Goal: Information Seeking & Learning: Check status

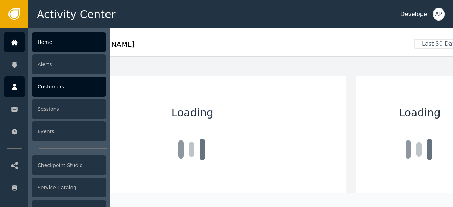
click at [40, 85] on div "Customers" at bounding box center [69, 87] width 74 height 20
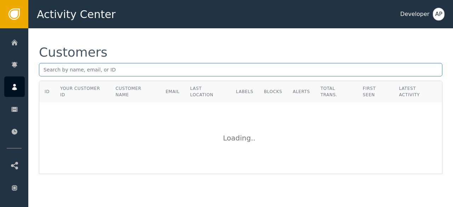
click at [95, 69] on input "text" at bounding box center [241, 69] width 404 height 13
paste input "[PERSON_NAME][EMAIL_ADDRESS][DOMAIN_NAME]"
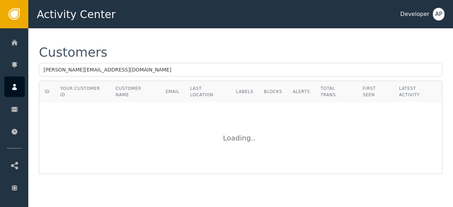
click at [120, 54] on div "Customers" at bounding box center [241, 52] width 404 height 13
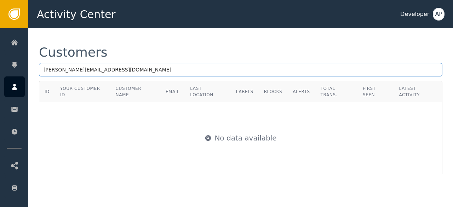
click at [161, 73] on input "[PERSON_NAME][EMAIL_ADDRESS][DOMAIN_NAME]" at bounding box center [241, 69] width 404 height 13
click at [48, 70] on input "[PERSON_NAME][EMAIL_ADDRESS][DOMAIN_NAME]" at bounding box center [241, 69] width 404 height 13
type input "[PERSON_NAME][EMAIL_ADDRESS][DOMAIN_NAME]"
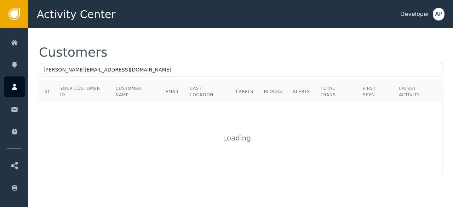
click at [82, 43] on div "Customers [PERSON_NAME][EMAIL_ADDRESS][DOMAIN_NAME] ID Your Customer ID Custome…" at bounding box center [240, 110] width 425 height 164
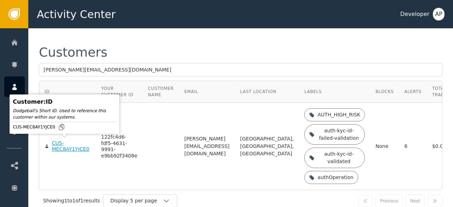
click at [70, 149] on div "CUS-MEC8AY1YJCE0" at bounding box center [71, 146] width 39 height 12
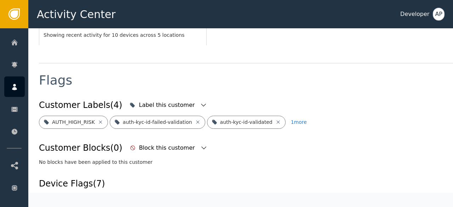
scroll to position [245, 0]
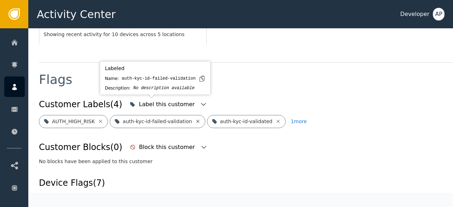
click at [196, 120] on icon at bounding box center [197, 121] width 3 height 3
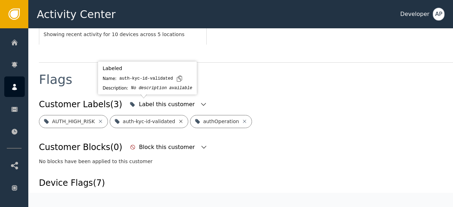
click at [178, 119] on icon at bounding box center [181, 122] width 6 height 6
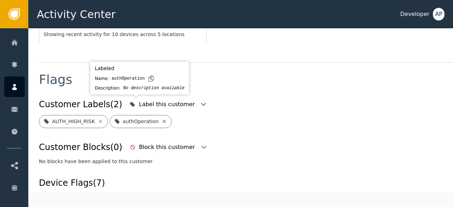
click at [161, 119] on icon at bounding box center [164, 122] width 6 height 6
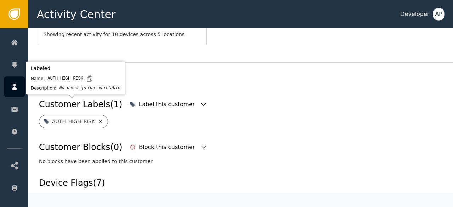
click at [99, 120] on icon at bounding box center [100, 121] width 3 height 3
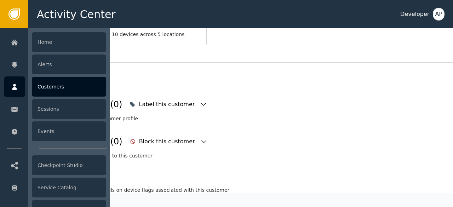
click at [13, 90] on icon at bounding box center [14, 87] width 7 height 8
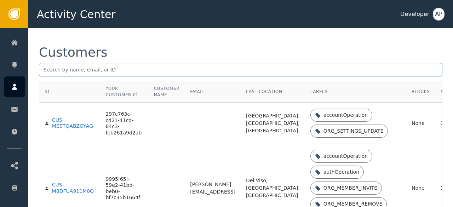
click at [151, 71] on input "text" at bounding box center [241, 69] width 404 height 13
paste input "[EMAIL_ADDRESS][DOMAIN_NAME]"
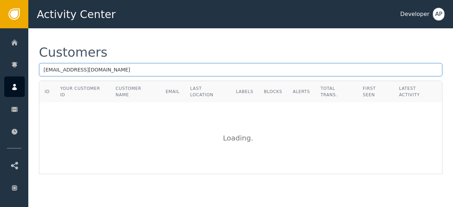
click at [42, 69] on input "[EMAIL_ADDRESS][DOMAIN_NAME]" at bounding box center [241, 69] width 404 height 13
type input "[EMAIL_ADDRESS][DOMAIN_NAME]"
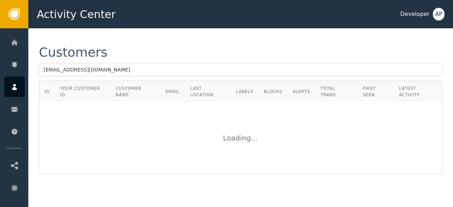
click at [166, 53] on div "Customers" at bounding box center [241, 52] width 404 height 13
click at [200, 44] on div "Customers [EMAIL_ADDRESS][DOMAIN_NAME] ID Your Customer ID Customer Name Email …" at bounding box center [240, 110] width 425 height 164
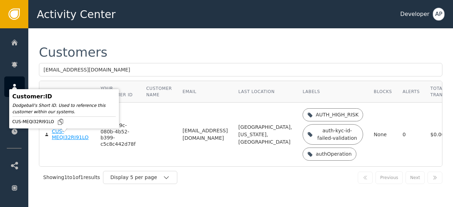
click at [58, 141] on div "CUS-MEQI32RI91LO" at bounding box center [71, 135] width 38 height 12
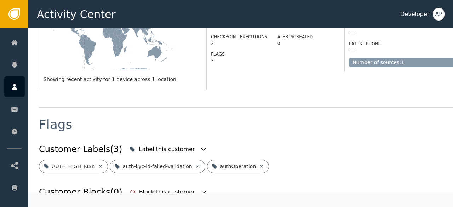
scroll to position [226, 0]
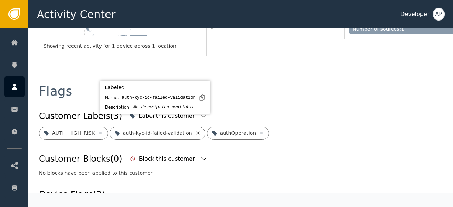
click at [195, 130] on icon at bounding box center [198, 133] width 6 height 6
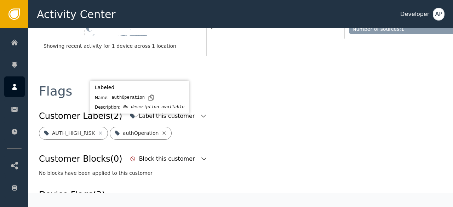
click at [161, 130] on icon at bounding box center [164, 133] width 6 height 6
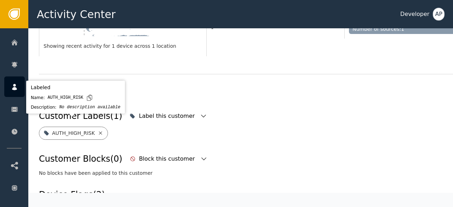
click at [98, 130] on icon at bounding box center [101, 133] width 6 height 6
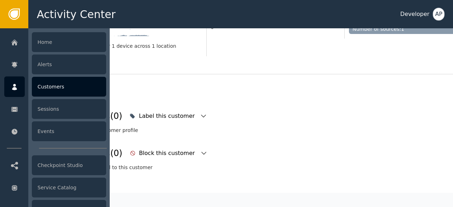
click at [15, 88] on icon at bounding box center [14, 87] width 5 height 6
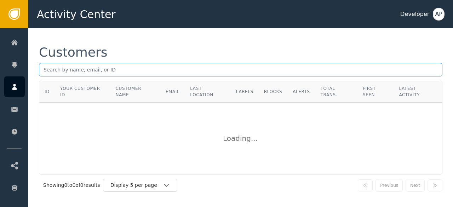
click at [46, 71] on input "text" at bounding box center [241, 69] width 404 height 13
paste input "[EMAIL_ADDRESS][DOMAIN_NAME]"
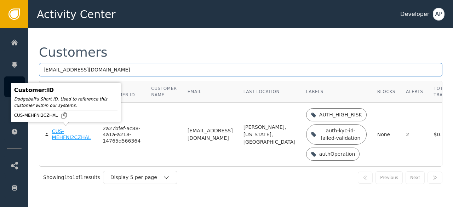
type input "[EMAIL_ADDRESS][DOMAIN_NAME]"
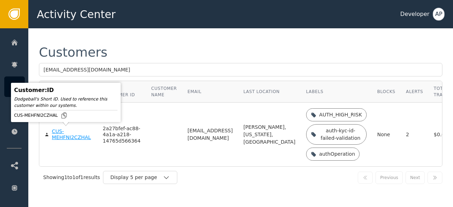
click at [60, 134] on div "CUS-MEHFNI2CZHAL" at bounding box center [72, 135] width 40 height 12
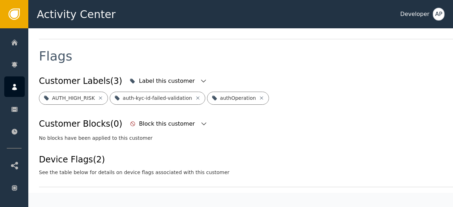
scroll to position [263, 0]
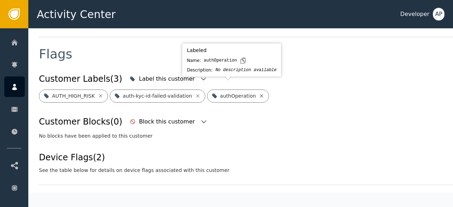
click at [260, 94] on icon at bounding box center [261, 95] width 3 height 3
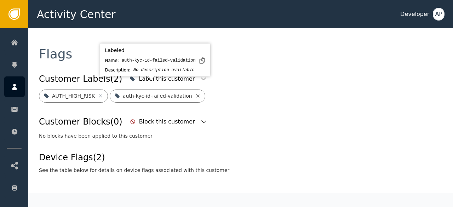
click at [196, 94] on icon at bounding box center [197, 95] width 3 height 3
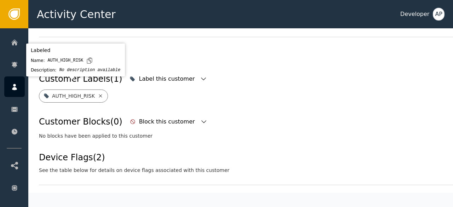
click at [99, 94] on icon at bounding box center [100, 95] width 3 height 3
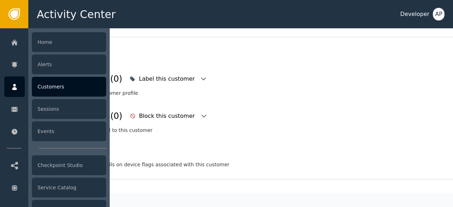
click at [50, 90] on div "Customers" at bounding box center [69, 87] width 74 height 20
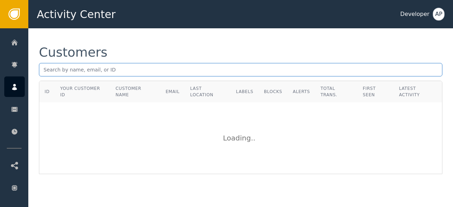
click at [44, 70] on input "text" at bounding box center [241, 69] width 404 height 13
paste input "[EMAIL_ADDRESS][DOMAIN_NAME]"
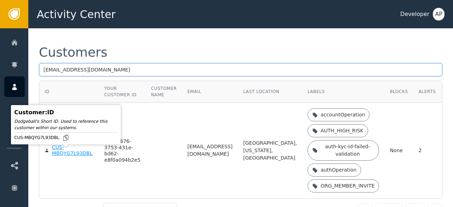
type input "[EMAIL_ADDRESS][DOMAIN_NAME]"
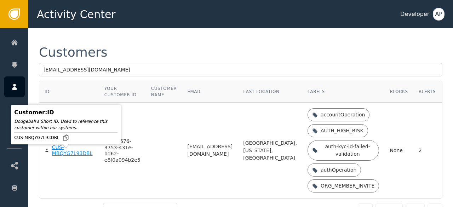
click at [60, 156] on div "CUS-MBQYG7L93DBL" at bounding box center [73, 150] width 42 height 12
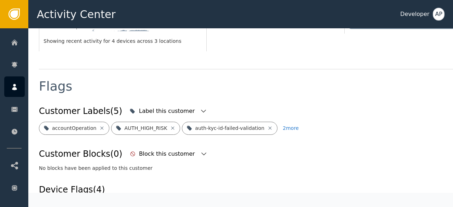
scroll to position [235, 0]
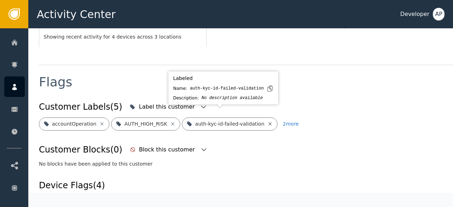
click at [269, 122] on icon at bounding box center [270, 123] width 3 height 3
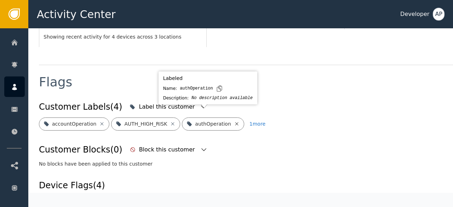
click at [234, 121] on icon at bounding box center [237, 124] width 6 height 6
click at [252, 121] on icon at bounding box center [255, 124] width 6 height 6
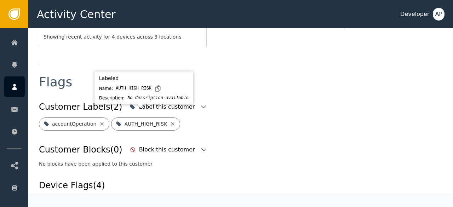
click at [171, 122] on icon at bounding box center [172, 123] width 3 height 3
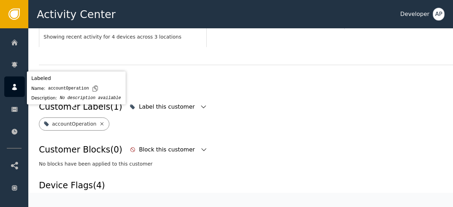
click at [99, 121] on icon at bounding box center [102, 124] width 6 height 6
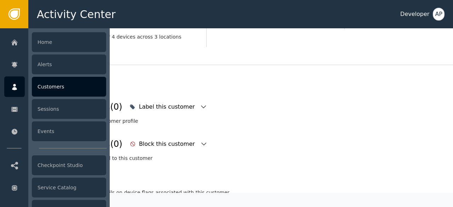
click at [45, 85] on div "Customers" at bounding box center [69, 87] width 74 height 20
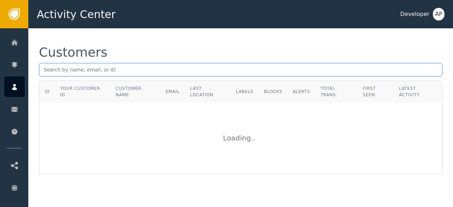
click at [43, 71] on input "text" at bounding box center [241, 69] width 404 height 13
paste input "[EMAIL_ADDRESS][DOMAIN_NAME]"
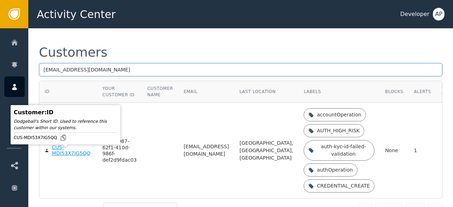
type input "[EMAIL_ADDRESS][DOMAIN_NAME]"
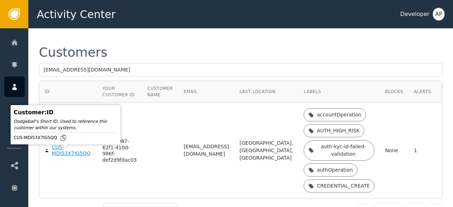
click at [59, 155] on div "CUS-MDI53X7IG5QQ" at bounding box center [72, 150] width 40 height 12
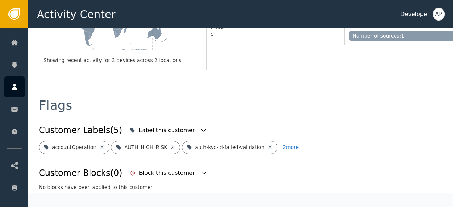
scroll to position [220, 0]
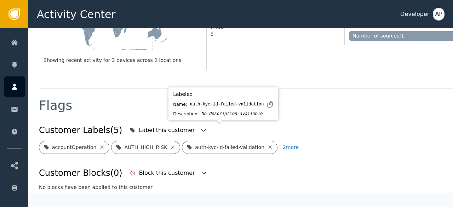
click at [267, 144] on icon at bounding box center [270, 147] width 6 height 6
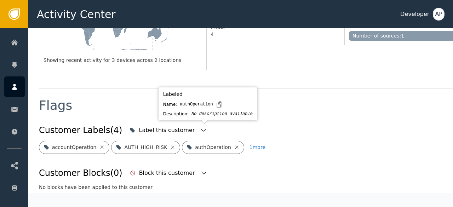
click at [235, 146] on icon at bounding box center [236, 147] width 3 height 3
click at [252, 146] on icon at bounding box center [253, 147] width 3 height 3
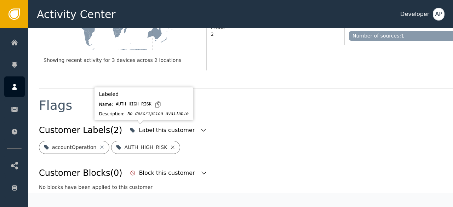
click at [171, 146] on icon at bounding box center [172, 147] width 3 height 3
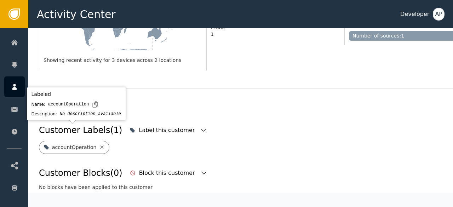
click at [100, 144] on icon at bounding box center [102, 147] width 6 height 6
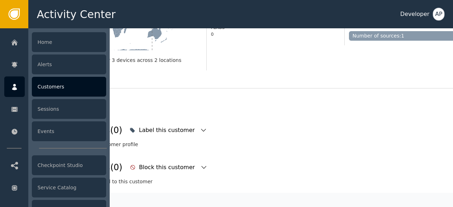
click at [42, 89] on div "Customers" at bounding box center [69, 87] width 74 height 20
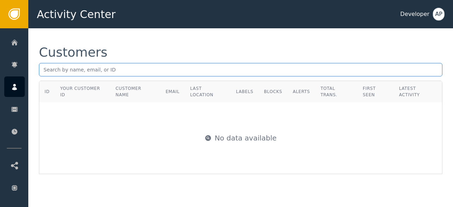
click at [42, 70] on input "text" at bounding box center [241, 69] width 404 height 13
paste input "[PERSON_NAME][EMAIL_ADDRESS][DOMAIN_NAME]"
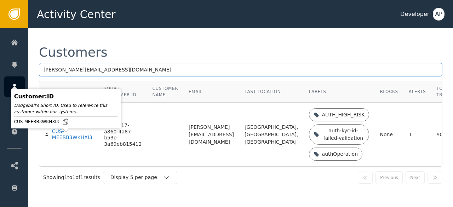
type input "[PERSON_NAME][EMAIL_ADDRESS][DOMAIN_NAME]"
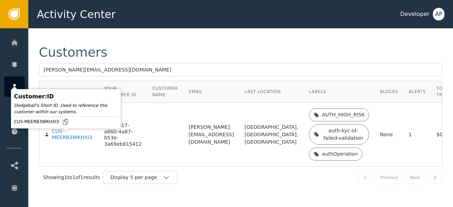
click at [58, 141] on div "CUS-MEERB3WKHXI3" at bounding box center [73, 135] width 42 height 12
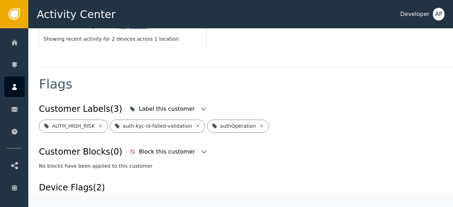
scroll to position [256, 0]
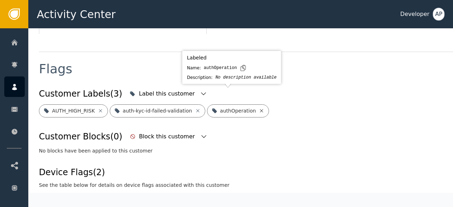
click at [259, 108] on icon at bounding box center [262, 111] width 6 height 6
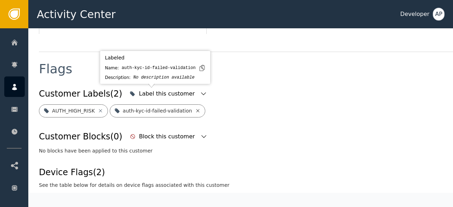
click at [195, 108] on icon at bounding box center [198, 111] width 6 height 6
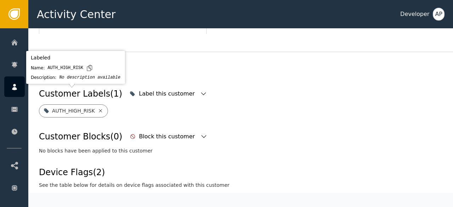
click at [98, 108] on icon at bounding box center [101, 111] width 6 height 6
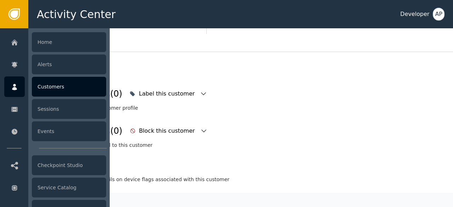
click at [47, 86] on div "Customers" at bounding box center [69, 87] width 74 height 20
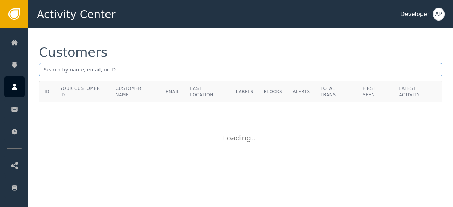
click at [44, 71] on input "text" at bounding box center [241, 69] width 404 height 13
paste input "[EMAIL_ADDRESS][DOMAIN_NAME]"
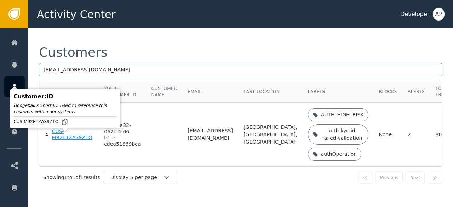
type input "[EMAIL_ADDRESS][DOMAIN_NAME]"
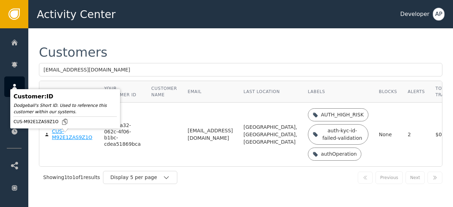
click at [63, 141] on div "CUS-M92E1ZAS9Z1O" at bounding box center [72, 135] width 41 height 12
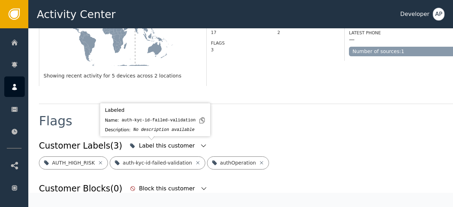
scroll to position [206, 0]
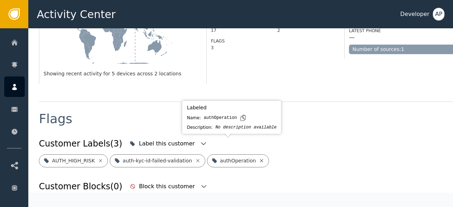
click at [259, 158] on icon at bounding box center [262, 161] width 6 height 6
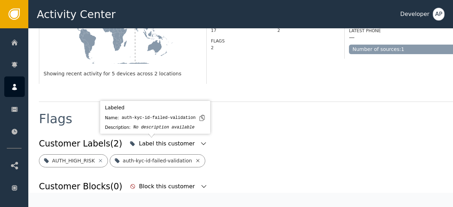
click at [195, 158] on icon at bounding box center [198, 161] width 6 height 6
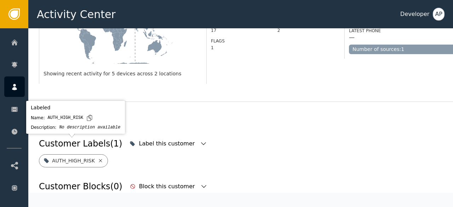
click at [98, 158] on icon at bounding box center [101, 161] width 6 height 6
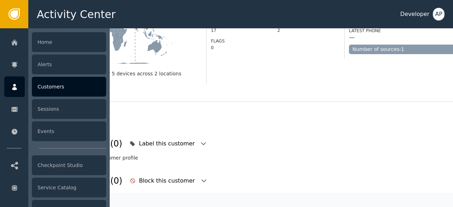
click at [50, 89] on div "Customers" at bounding box center [69, 87] width 74 height 20
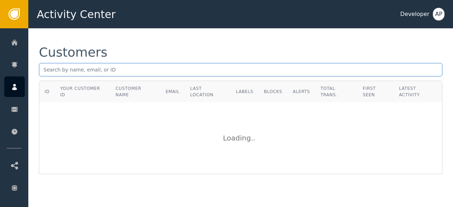
click at [44, 69] on input "text" at bounding box center [241, 69] width 404 height 13
paste input "[EMAIL_ADDRESS][DOMAIN_NAME]"
type input "[EMAIL_ADDRESS][DOMAIN_NAME]"
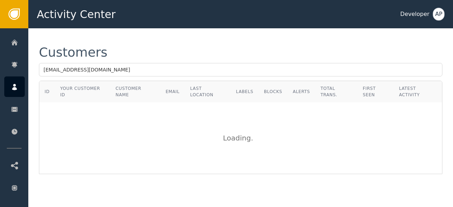
click at [142, 51] on div "Customers" at bounding box center [241, 52] width 404 height 13
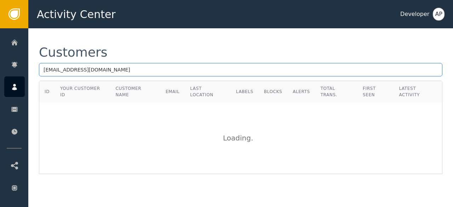
click at [44, 69] on input "[EMAIL_ADDRESS][DOMAIN_NAME]" at bounding box center [241, 69] width 404 height 13
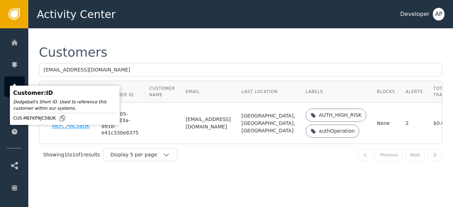
click at [62, 130] on div "CUS-MEFKP9JC58UK" at bounding box center [71, 123] width 39 height 12
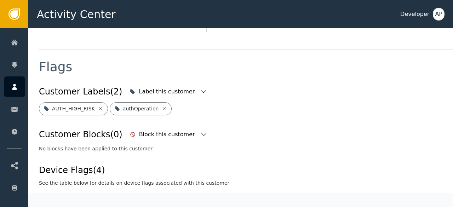
scroll to position [258, 0]
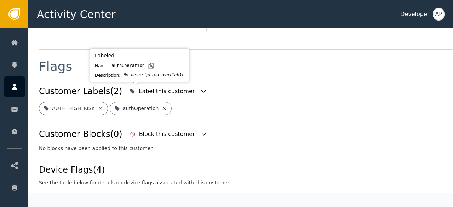
click at [161, 106] on icon at bounding box center [164, 109] width 6 height 6
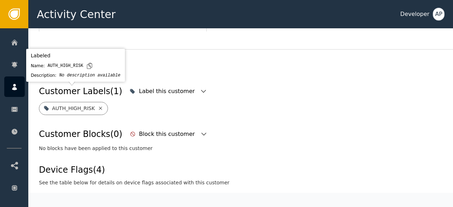
click at [99, 107] on icon at bounding box center [100, 108] width 3 height 3
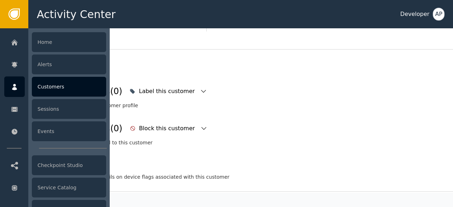
click at [42, 88] on div "Customers" at bounding box center [69, 87] width 74 height 20
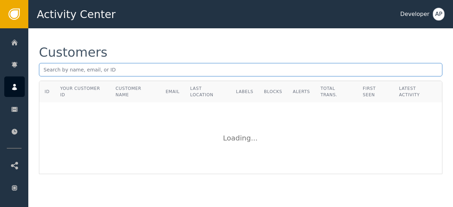
click at [49, 70] on input "text" at bounding box center [241, 69] width 404 height 13
paste input "[EMAIL_ADDRESS][DOMAIN_NAME]"
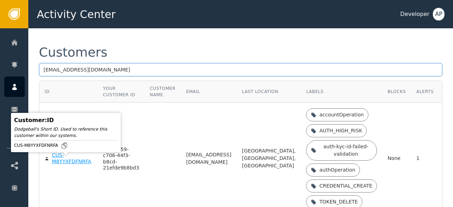
type input "[EMAIL_ADDRESS][DOMAIN_NAME]"
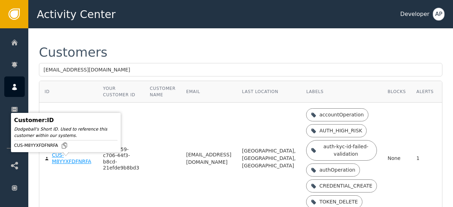
click at [62, 165] on div "CUS-M8YYXFDFNRFA" at bounding box center [72, 158] width 40 height 12
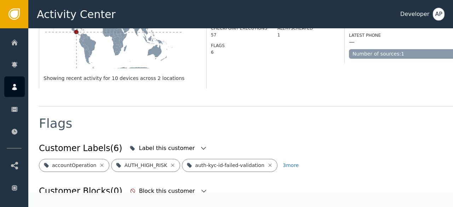
scroll to position [205, 0]
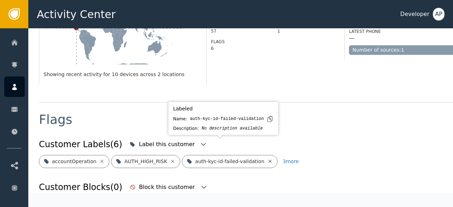
click at [269, 160] on icon at bounding box center [270, 161] width 3 height 3
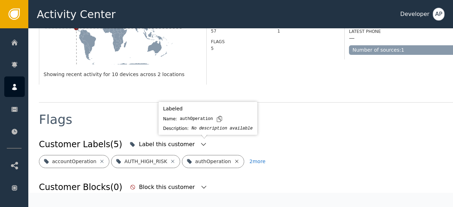
click at [234, 159] on icon at bounding box center [237, 162] width 6 height 6
click at [252, 160] on icon at bounding box center [253, 161] width 3 height 3
click at [237, 159] on icon at bounding box center [240, 162] width 6 height 6
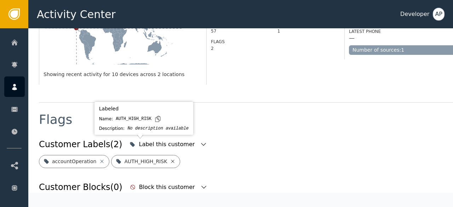
click at [170, 159] on icon at bounding box center [173, 162] width 6 height 6
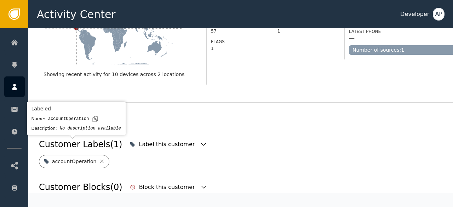
click at [99, 159] on icon at bounding box center [102, 162] width 6 height 6
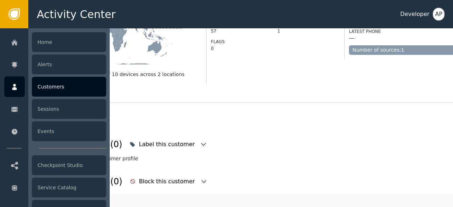
click at [20, 85] on div at bounding box center [14, 86] width 21 height 21
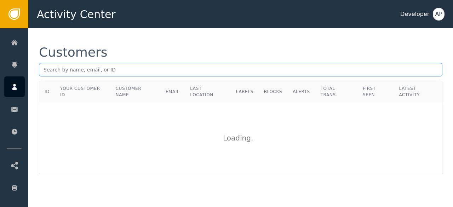
click at [102, 67] on input "text" at bounding box center [241, 69] width 404 height 13
paste input "[EMAIL_ADDRESS][DOMAIN_NAME]"
type input "[EMAIL_ADDRESS][DOMAIN_NAME]"
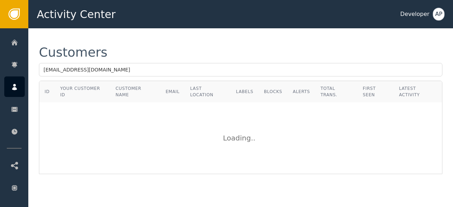
click at [151, 45] on div "Customers [EMAIL_ADDRESS][DOMAIN_NAME] ID Your Customer ID Customer Name Email …" at bounding box center [240, 110] width 425 height 164
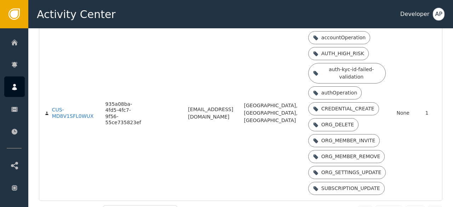
scroll to position [78, 0]
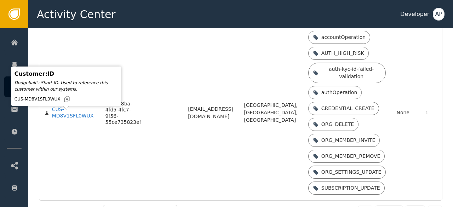
click at [65, 119] on div "CUS-MD8V1SFL0WUX" at bounding box center [73, 113] width 43 height 12
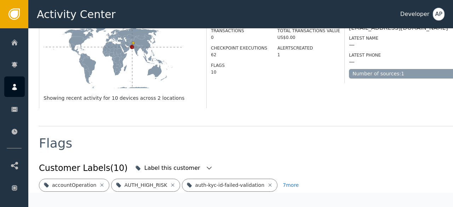
scroll to position [221, 0]
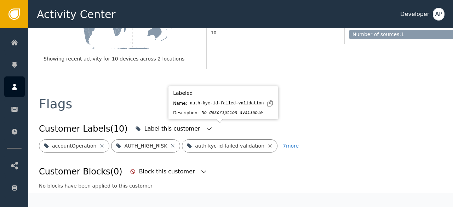
click at [267, 143] on icon at bounding box center [270, 146] width 6 height 6
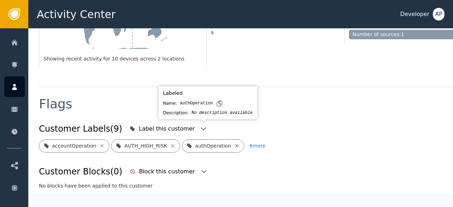
click at [234, 143] on icon at bounding box center [237, 146] width 6 height 6
click at [252, 144] on icon at bounding box center [253, 145] width 3 height 3
click at [231, 143] on icon at bounding box center [234, 146] width 6 height 6
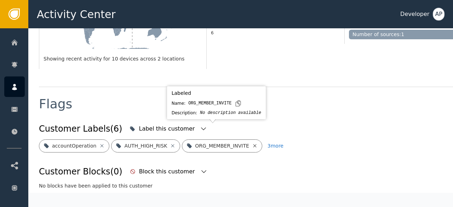
click at [252, 143] on icon at bounding box center [255, 146] width 6 height 6
click at [258, 144] on icon at bounding box center [259, 145] width 3 height 3
click at [259, 144] on icon at bounding box center [260, 145] width 3 height 3
click at [257, 143] on icon at bounding box center [260, 146] width 6 height 6
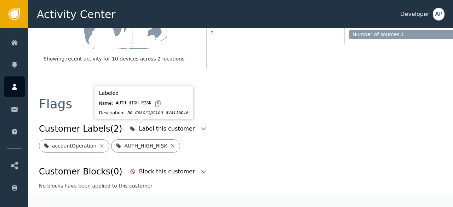
click at [170, 143] on icon at bounding box center [173, 146] width 6 height 6
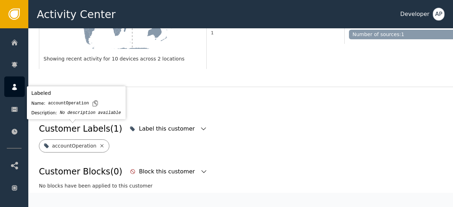
click at [101, 144] on icon at bounding box center [102, 145] width 3 height 3
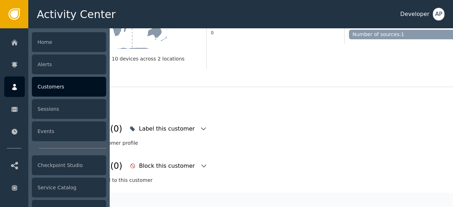
click at [55, 88] on div "Customers" at bounding box center [69, 87] width 74 height 20
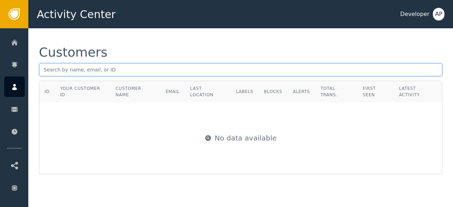
click at [47, 73] on input "text" at bounding box center [241, 69] width 404 height 13
paste input "[EMAIL_ADDRESS][DOMAIN_NAME]"
click at [44, 72] on input "[EMAIL_ADDRESS][DOMAIN_NAME]" at bounding box center [241, 69] width 404 height 13
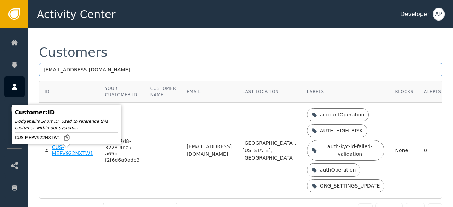
type input "[EMAIL_ADDRESS][DOMAIN_NAME]"
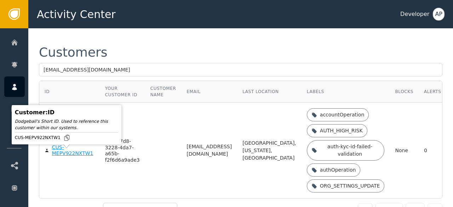
click at [63, 157] on div "CUS-MEPV922NXTW1" at bounding box center [73, 150] width 42 height 12
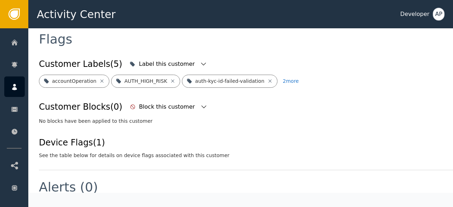
scroll to position [265, 0]
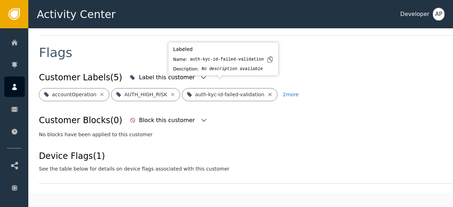
click at [267, 92] on icon at bounding box center [270, 95] width 6 height 6
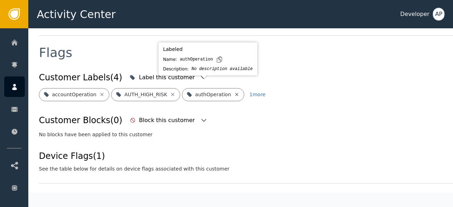
click at [234, 92] on icon at bounding box center [237, 95] width 6 height 6
click at [259, 93] on icon at bounding box center [260, 94] width 3 height 3
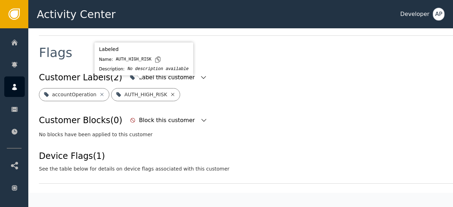
click at [170, 92] on icon at bounding box center [173, 95] width 6 height 6
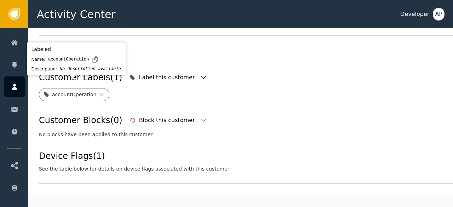
click at [99, 92] on icon at bounding box center [102, 95] width 6 height 6
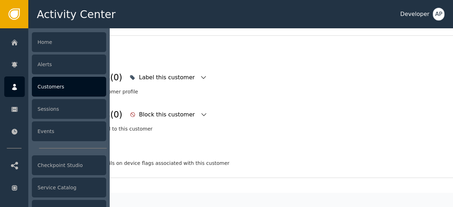
click at [8, 82] on div at bounding box center [14, 86] width 21 height 21
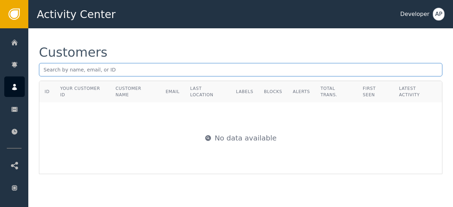
click at [81, 71] on input "text" at bounding box center [241, 69] width 404 height 13
paste input "[PERSON_NAME][EMAIL_ADDRESS][PERSON_NAME][DOMAIN_NAME]"
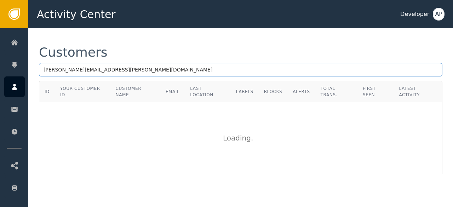
click at [44, 70] on input "[PERSON_NAME][EMAIL_ADDRESS][PERSON_NAME][DOMAIN_NAME]" at bounding box center [241, 69] width 404 height 13
type input "[PERSON_NAME][EMAIL_ADDRESS][PERSON_NAME][DOMAIN_NAME]"
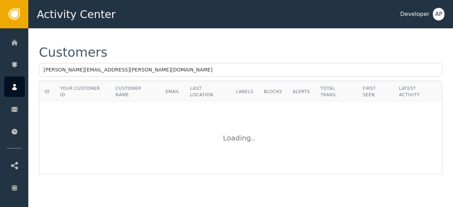
click at [101, 47] on div "Customers" at bounding box center [241, 52] width 404 height 13
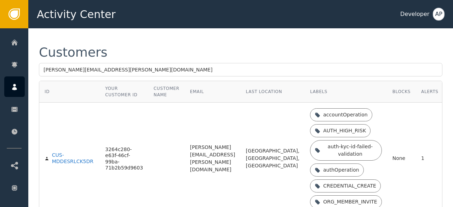
scroll to position [50, 0]
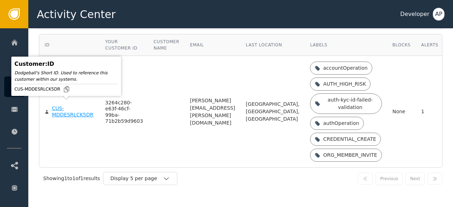
click at [62, 110] on div "CUS-MDDESRLCK5DR" at bounding box center [73, 112] width 43 height 12
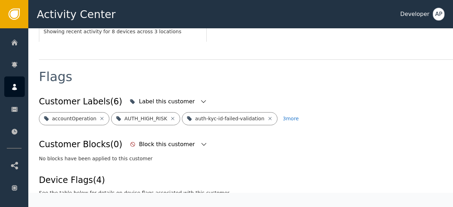
scroll to position [241, 0]
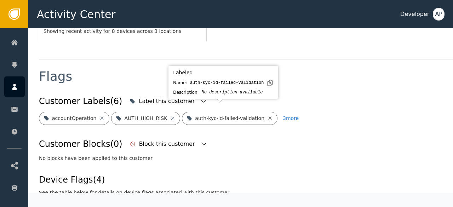
click at [267, 115] on icon at bounding box center [270, 118] width 6 height 6
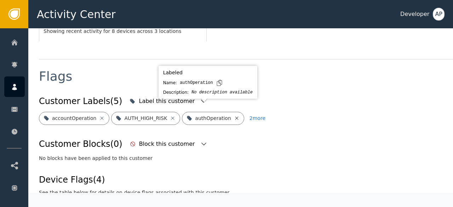
click at [235, 116] on icon at bounding box center [236, 117] width 3 height 3
click at [251, 115] on icon at bounding box center [254, 118] width 6 height 6
click at [253, 116] on icon at bounding box center [254, 117] width 3 height 3
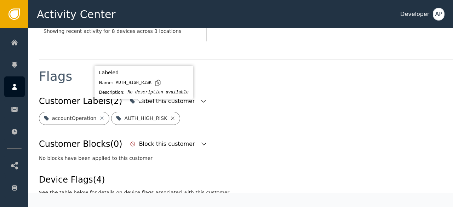
click at [171, 116] on icon at bounding box center [172, 117] width 3 height 3
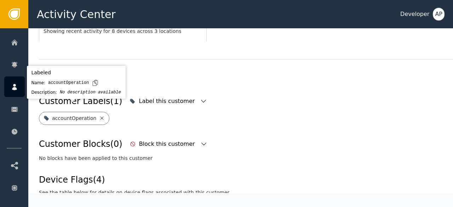
click at [99, 115] on icon at bounding box center [102, 118] width 6 height 6
